Goal: Communication & Community: Answer question/provide support

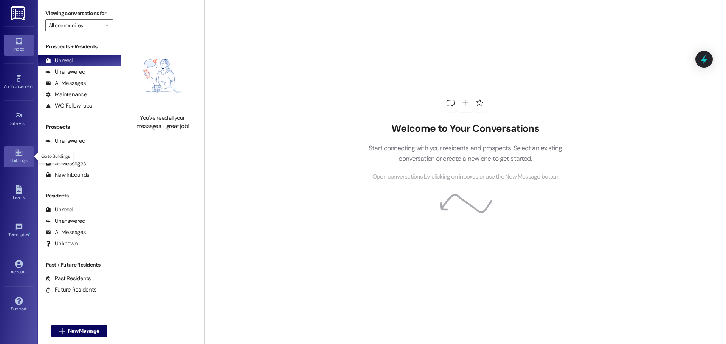
click at [22, 158] on div "Buildings" at bounding box center [19, 161] width 38 height 8
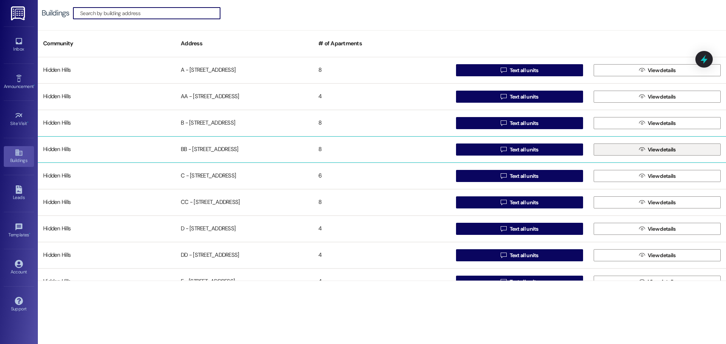
click at [626, 149] on button " View details" at bounding box center [657, 150] width 127 height 12
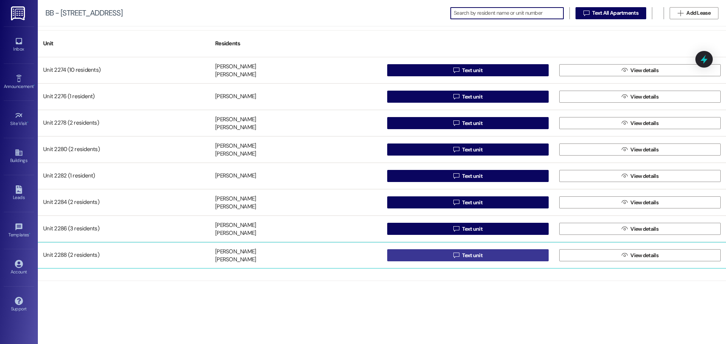
click at [454, 253] on icon "" at bounding box center [456, 256] width 6 height 6
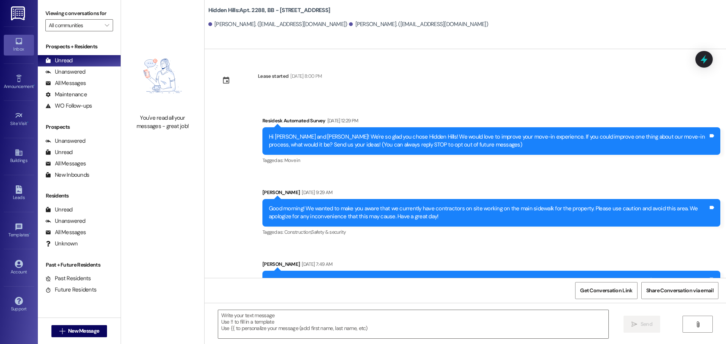
type textarea "Fetching suggested responses. Please feel free to read through the conversation…"
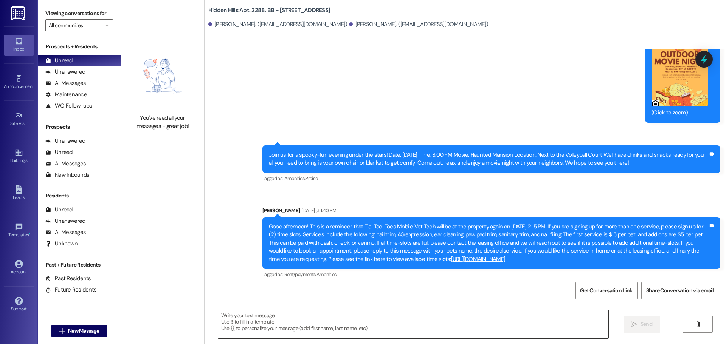
click at [260, 318] on textarea at bounding box center [413, 324] width 390 height 28
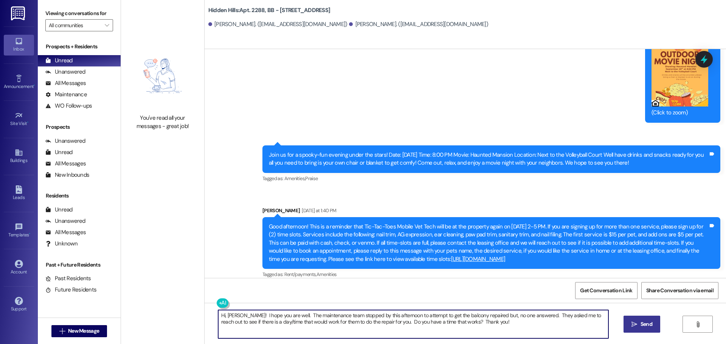
type textarea "Hi, [PERSON_NAME]! I hope you are well. The maintenance team stopped by this af…"
click at [632, 322] on icon "" at bounding box center [634, 325] width 6 height 6
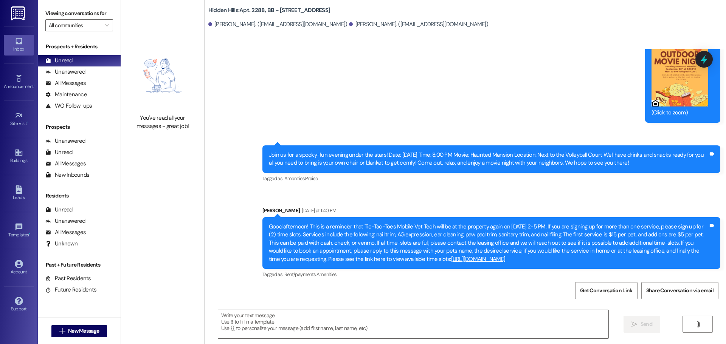
scroll to position [584, 0]
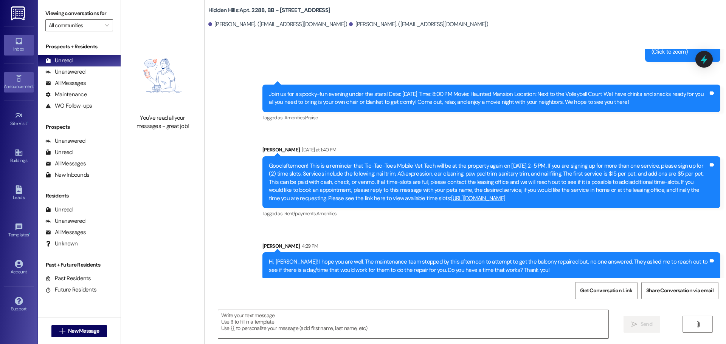
click at [23, 87] on div "Announcement •" at bounding box center [19, 87] width 38 height 8
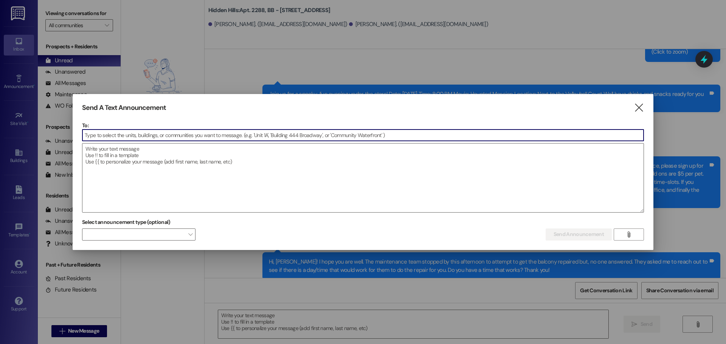
click at [160, 133] on input at bounding box center [362, 135] width 561 height 11
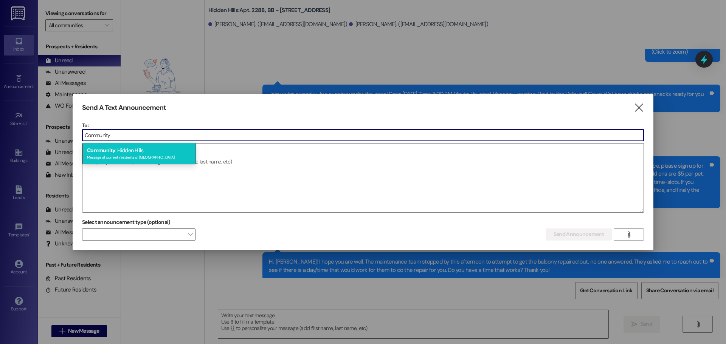
type input "Community"
click at [139, 154] on div "Message all current residents of [GEOGRAPHIC_DATA]" at bounding box center [139, 156] width 104 height 6
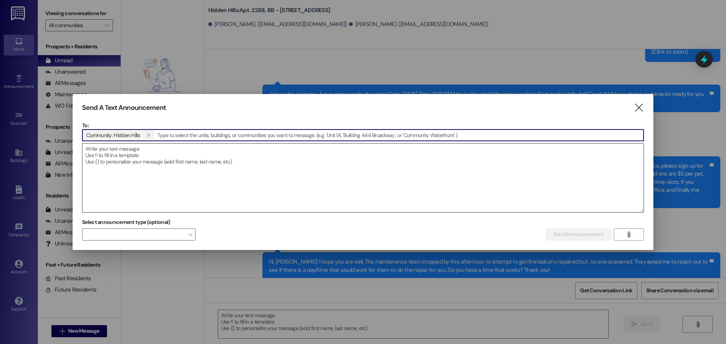
click at [137, 152] on textarea at bounding box center [362, 178] width 561 height 69
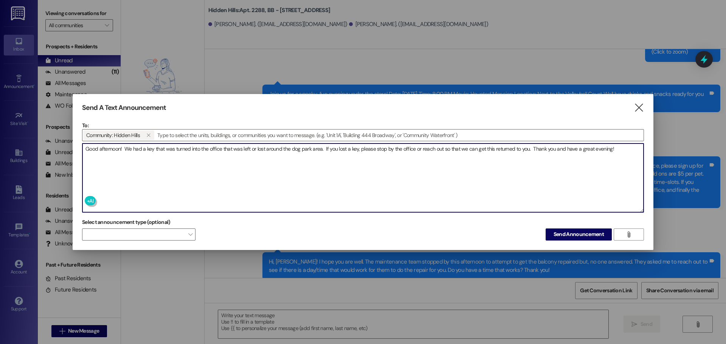
click at [530, 149] on textarea "Good afternoon! We had a key that was turned into the office that was left or l…" at bounding box center [362, 178] width 561 height 69
type textarea "Good afternoon! We had a key that was turned into the office that was left or l…"
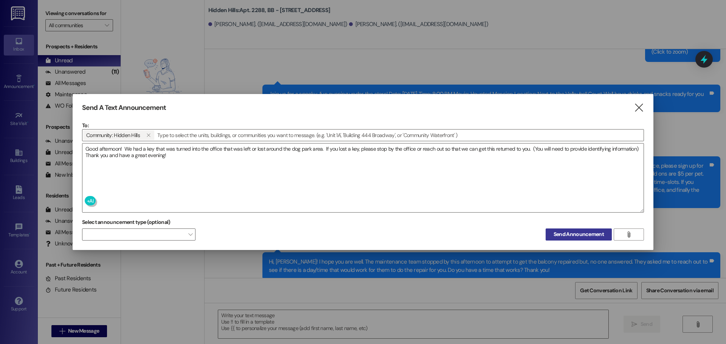
click at [573, 236] on span "Send Announcement" at bounding box center [578, 235] width 50 height 8
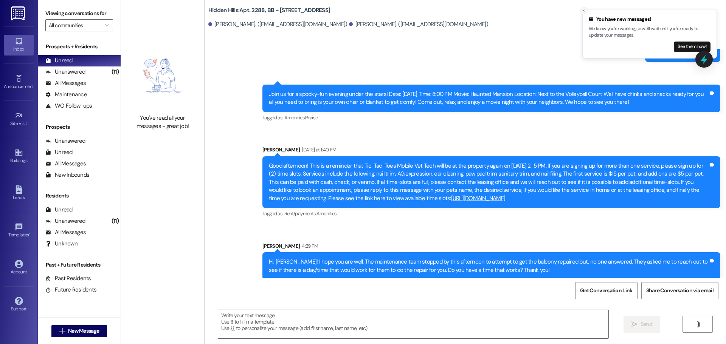
click at [585, 11] on icon "Close toast" at bounding box center [583, 10] width 5 height 5
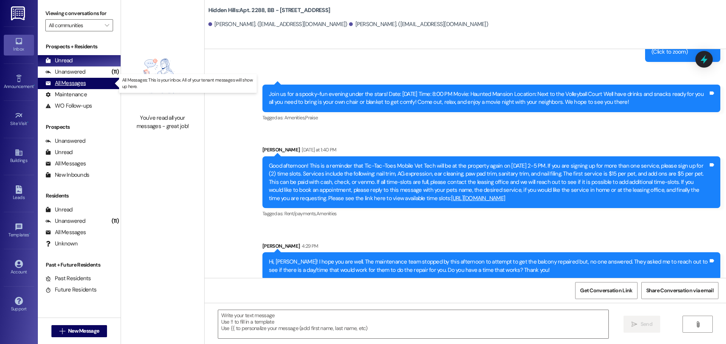
click at [73, 87] on div "All Messages" at bounding box center [65, 83] width 40 height 8
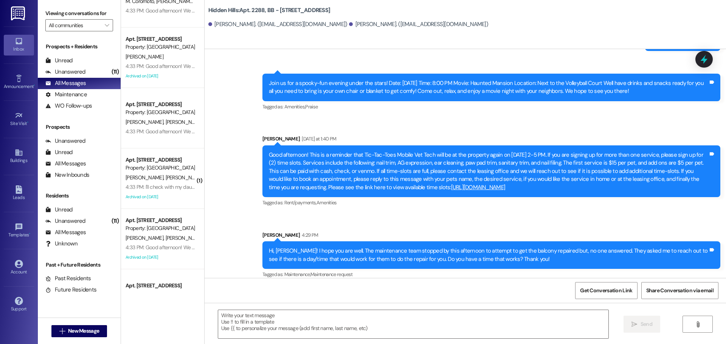
scroll to position [113, 0]
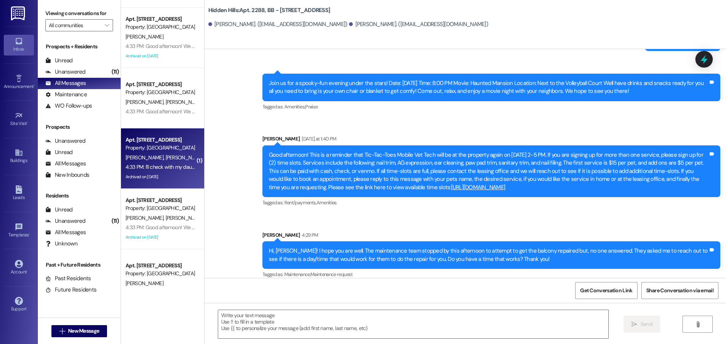
click at [172, 162] on div "[PERSON_NAME] [PERSON_NAME]" at bounding box center [160, 157] width 71 height 9
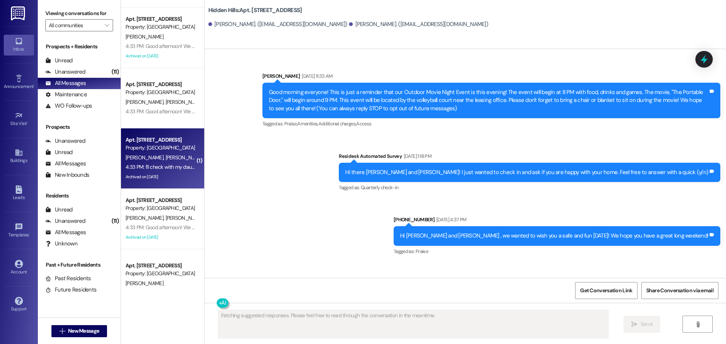
type textarea "Fetching suggested responses. Please feel free to read through the conversation…"
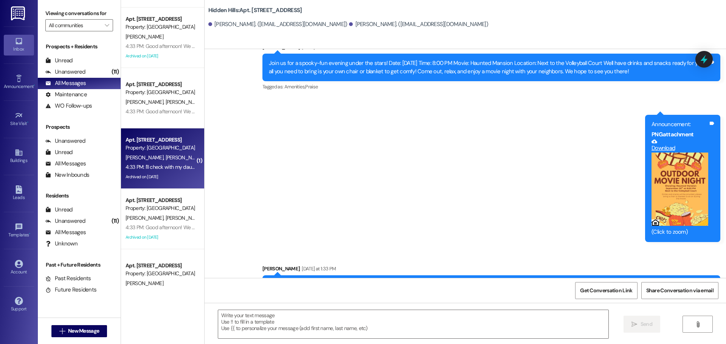
scroll to position [16263, 0]
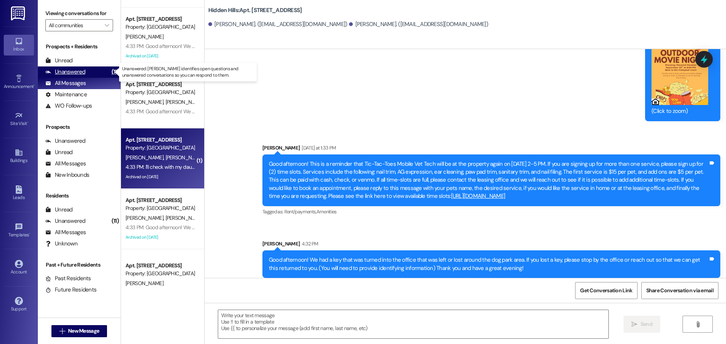
click at [77, 71] on div "Unanswered" at bounding box center [65, 72] width 40 height 8
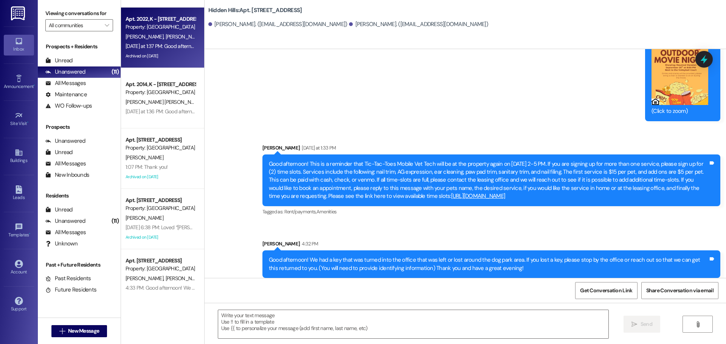
type textarea "Fetching suggested responses. Please feel free to read through the conversation…"
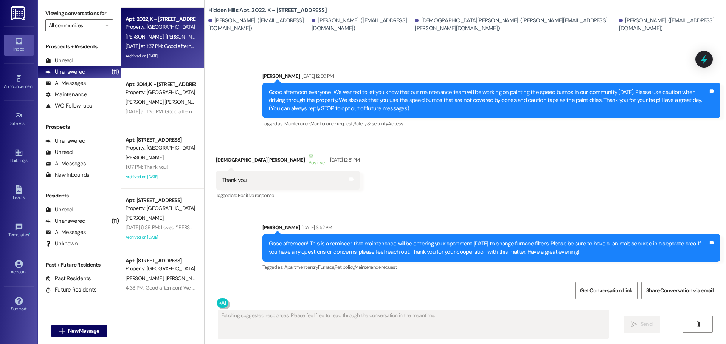
type textarea "Fetching suggested responses. Please feel free to read through the conversation…"
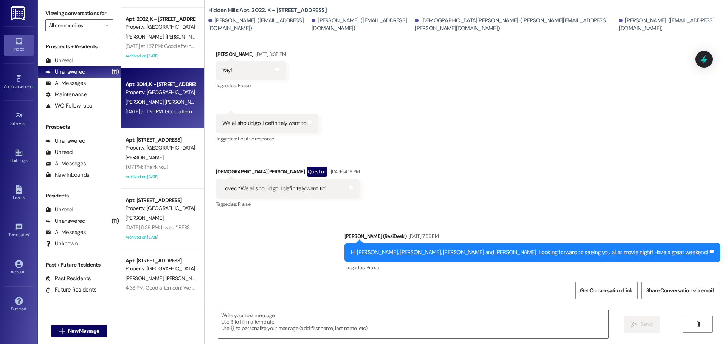
type textarea "Fetching suggested responses. Please feel free to read through the conversation…"
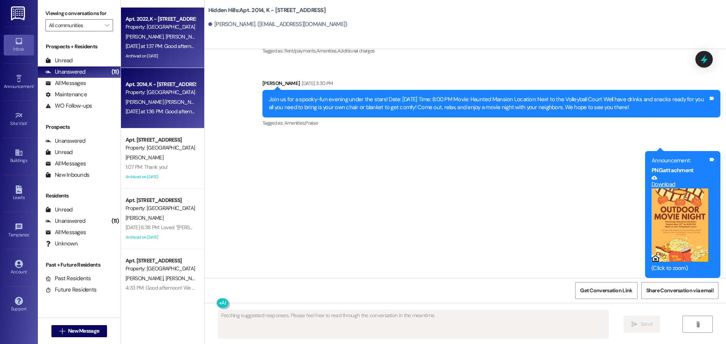
scroll to position [10394, 0]
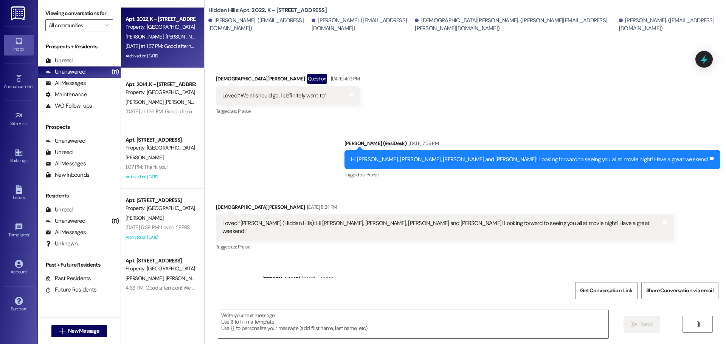
scroll to position [21251, 0]
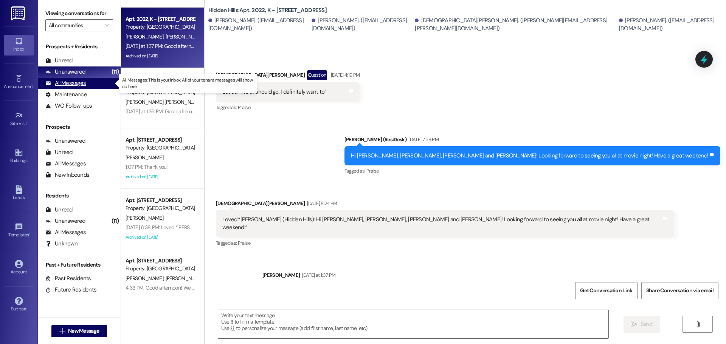
click at [80, 85] on div "All Messages" at bounding box center [65, 83] width 40 height 8
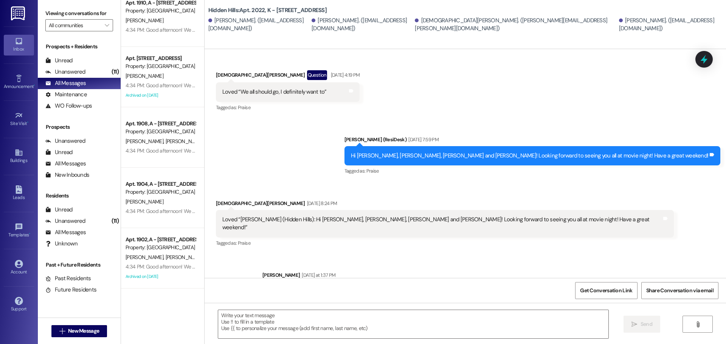
scroll to position [0, 0]
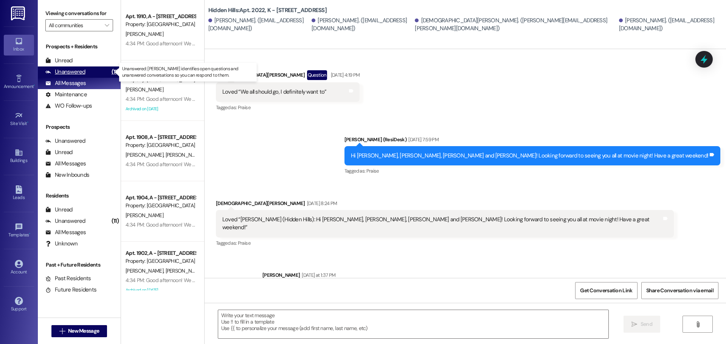
click at [74, 72] on div "Unanswered" at bounding box center [65, 72] width 40 height 8
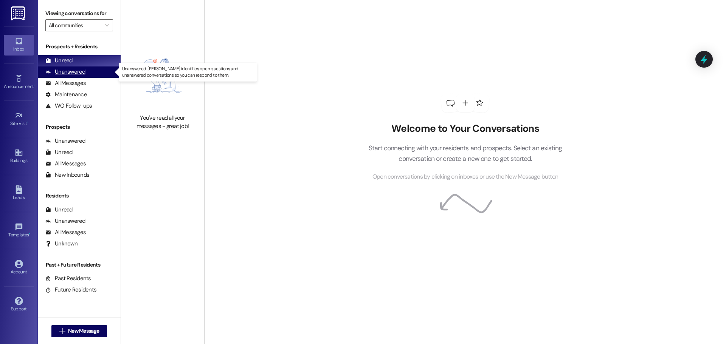
click at [84, 72] on div "Unanswered" at bounding box center [65, 72] width 40 height 8
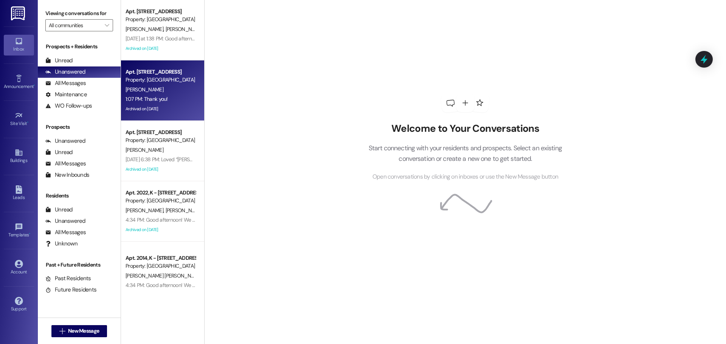
click at [166, 97] on div "1:07 PM: Thank you! 1:07 PM: Thank you!" at bounding box center [160, 99] width 71 height 9
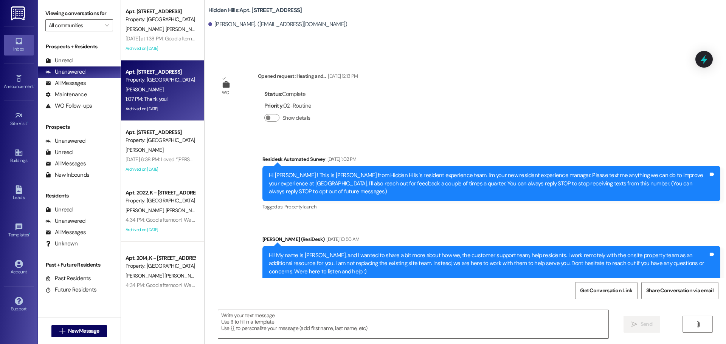
type textarea "Fetching suggested responses. Please feel free to read through the conversation…"
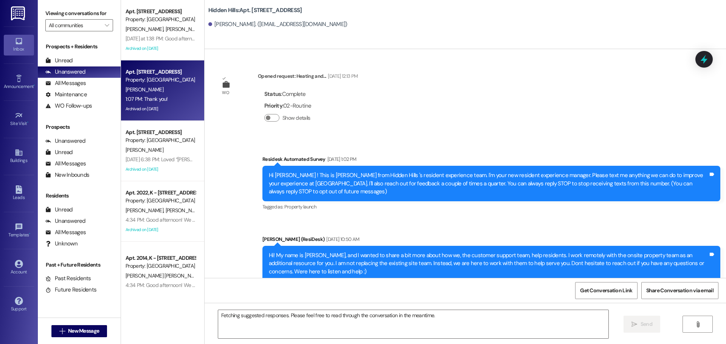
scroll to position [9663, 0]
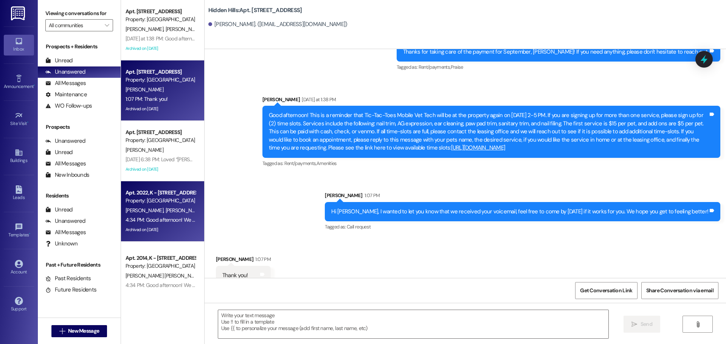
click at [145, 196] on div "Apt. 2022, K - [STREET_ADDRESS]" at bounding box center [161, 193] width 70 height 8
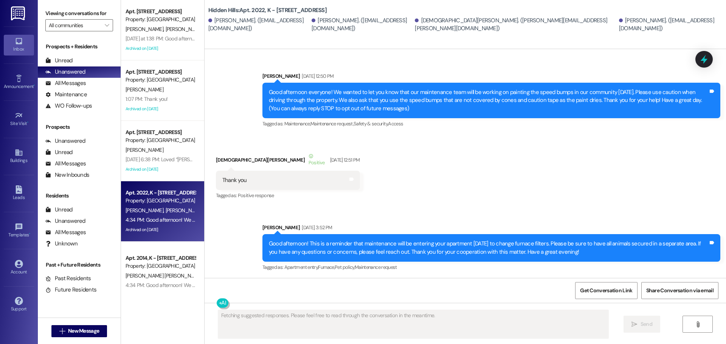
scroll to position [21313, 0]
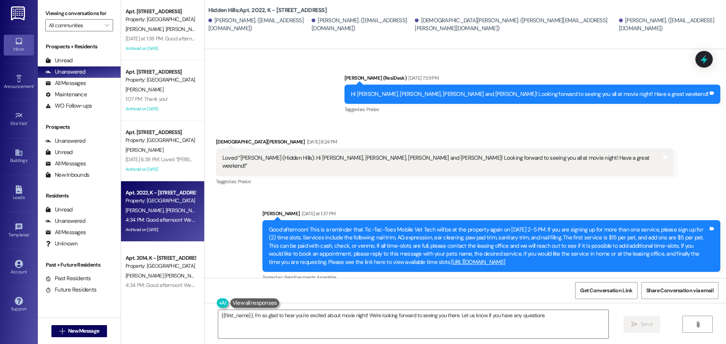
type textarea "{{first_name}}, I'm so glad to hear you're excited about movie night! We're loo…"
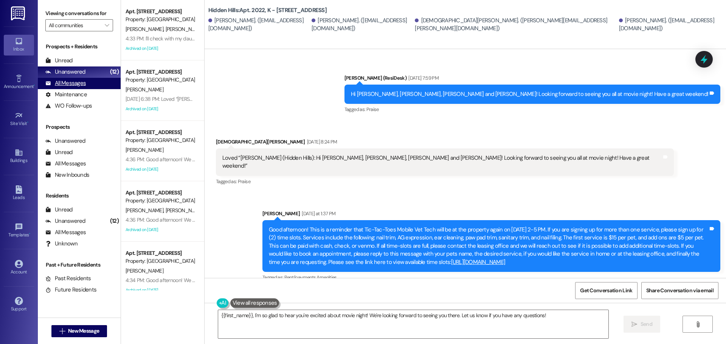
click at [69, 80] on div "All Messages" at bounding box center [65, 83] width 40 height 8
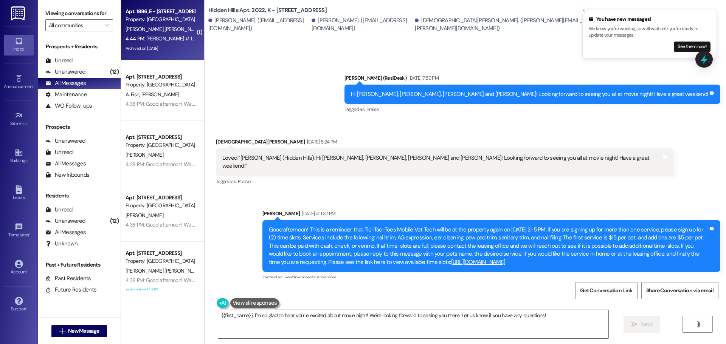
click at [148, 33] on div "[PERSON_NAME] [PERSON_NAME]" at bounding box center [160, 29] width 71 height 9
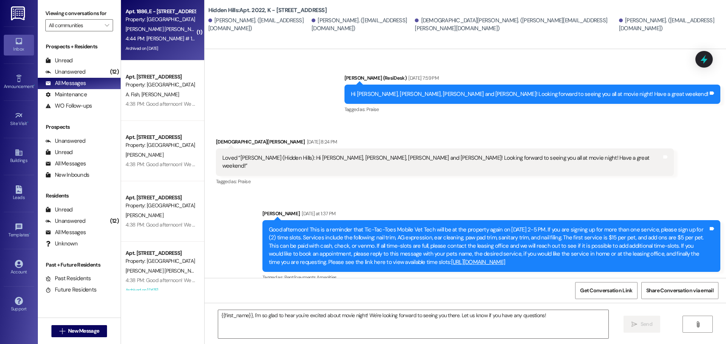
type textarea "Fetching suggested responses. Please feel free to read through the conversation…"
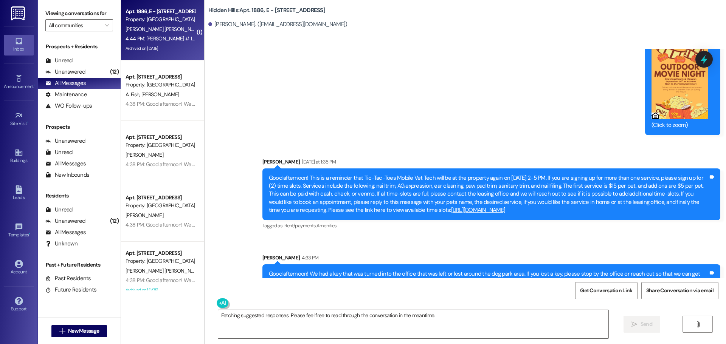
scroll to position [7802, 0]
